Goal: Transaction & Acquisition: Purchase product/service

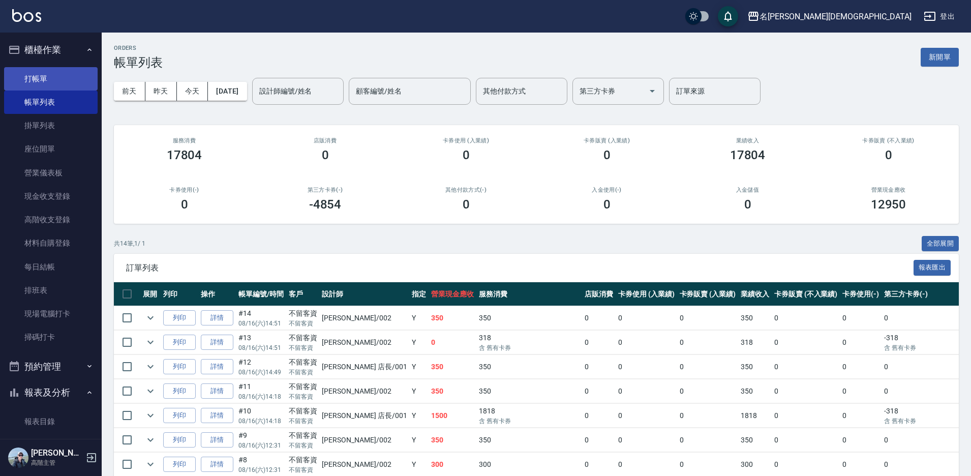
click at [60, 76] on link "打帳單" at bounding box center [51, 78] width 94 height 23
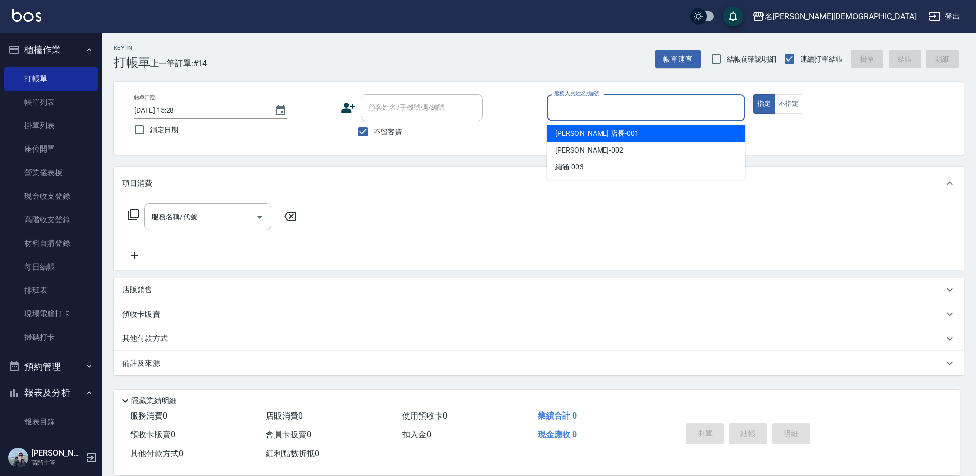
click at [587, 110] on input "服務人員姓名/編號" at bounding box center [645, 108] width 189 height 18
click at [588, 134] on span "[PERSON_NAME] 店長 -001" at bounding box center [597, 133] width 84 height 11
type input "[PERSON_NAME] 店長-001"
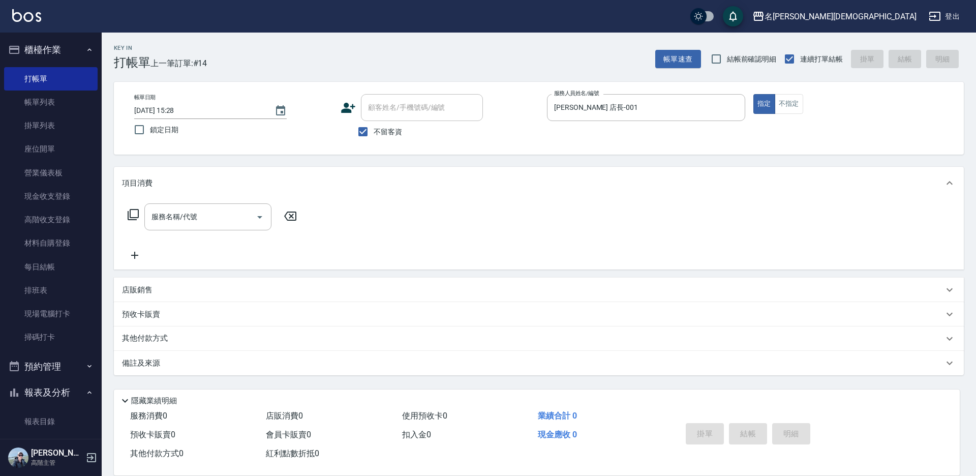
click at [134, 213] on icon at bounding box center [133, 214] width 12 height 12
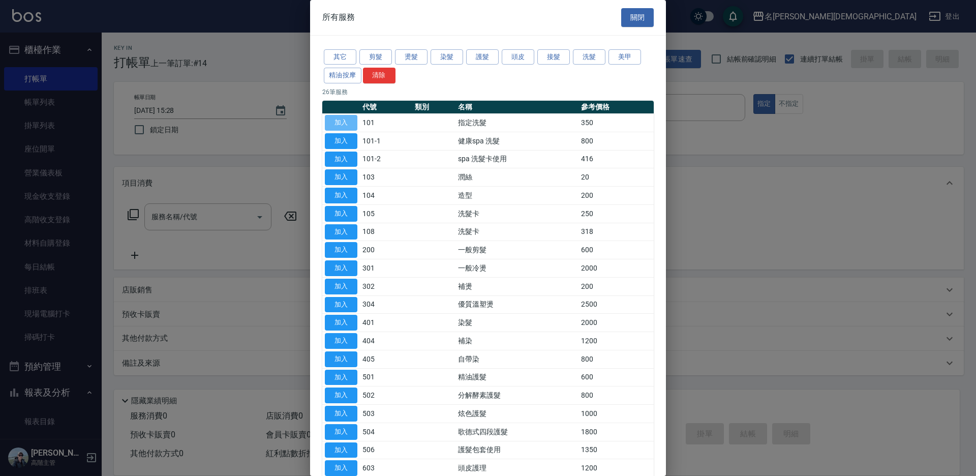
click at [336, 119] on button "加入" at bounding box center [341, 123] width 33 height 16
type input "指定洗髮(101)"
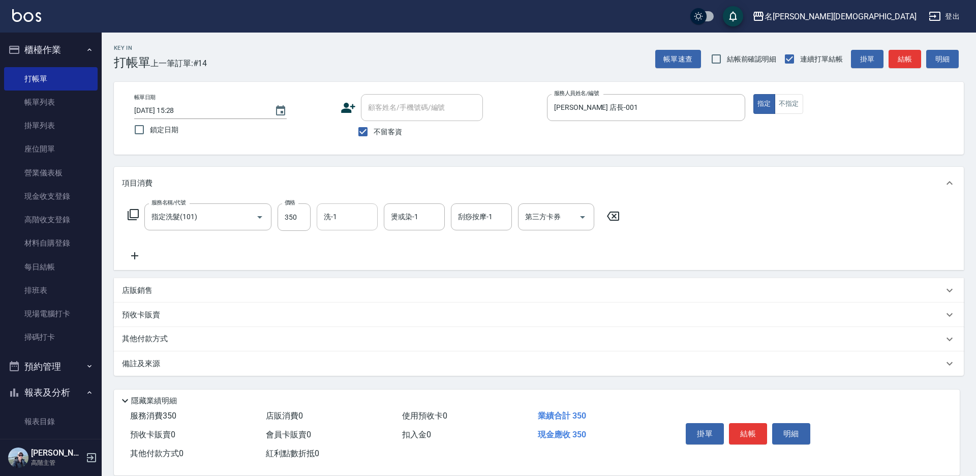
click at [355, 214] on input "洗-1" at bounding box center [347, 217] width 52 height 18
click at [366, 281] on div "繡涵 -003" at bounding box center [347, 287] width 61 height 17
type input "繡涵-003"
click at [750, 429] on button "結帳" at bounding box center [748, 433] width 38 height 21
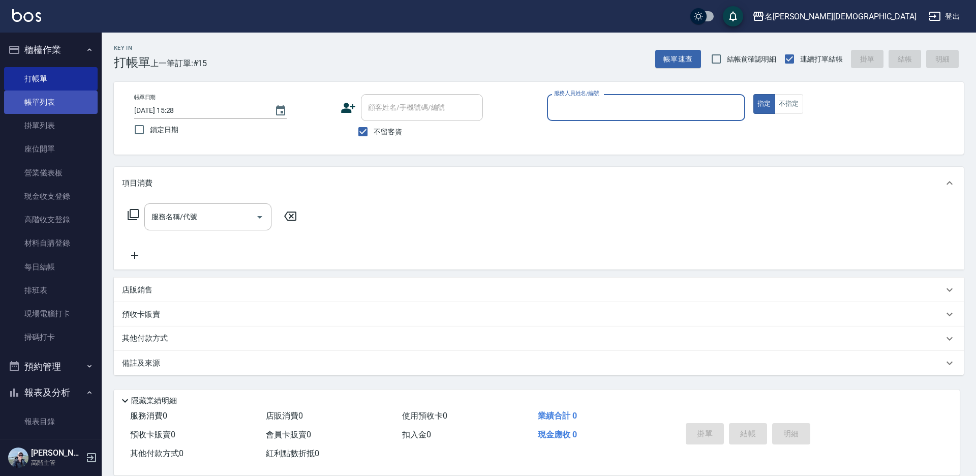
click at [26, 100] on link "帳單列表" at bounding box center [51, 101] width 94 height 23
